Goal: Information Seeking & Learning: Learn about a topic

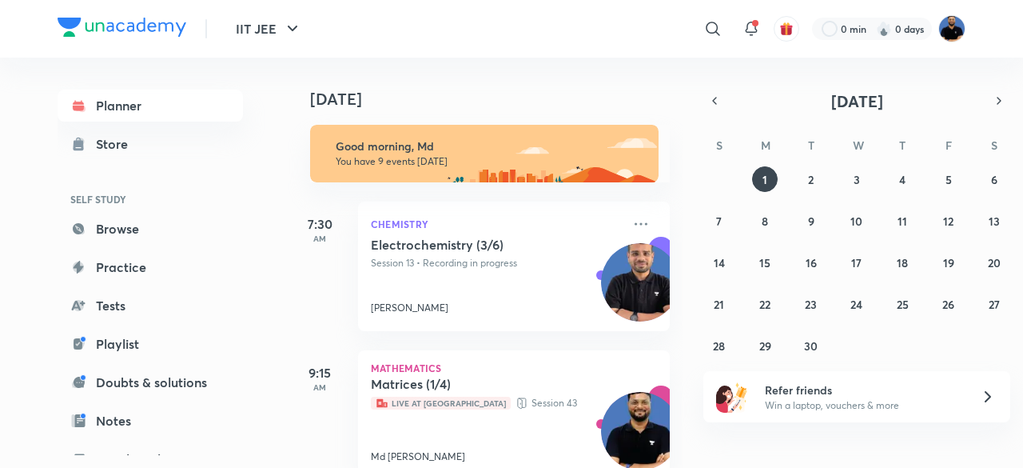
click at [953, 27] on img at bounding box center [951, 28] width 27 height 27
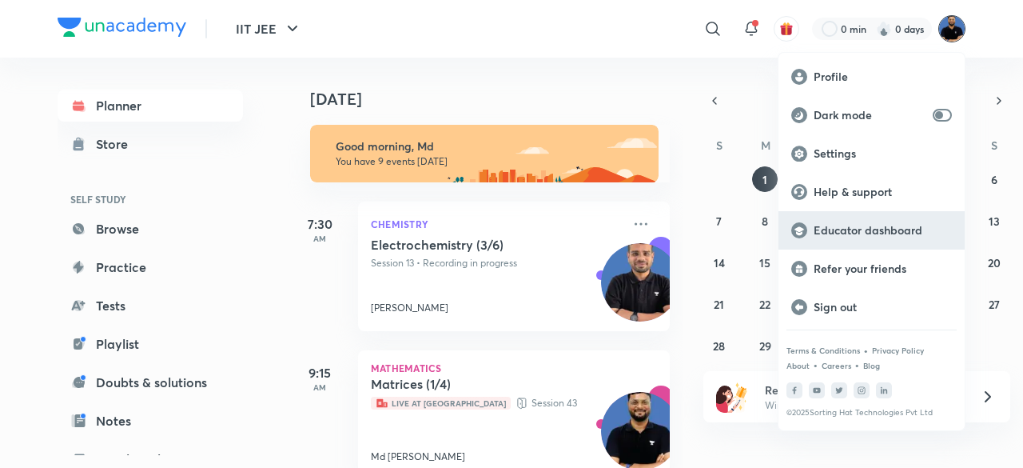
click at [894, 231] on p "Educator dashboard" at bounding box center [883, 230] width 138 height 14
